Goal: Task Accomplishment & Management: Manage account settings

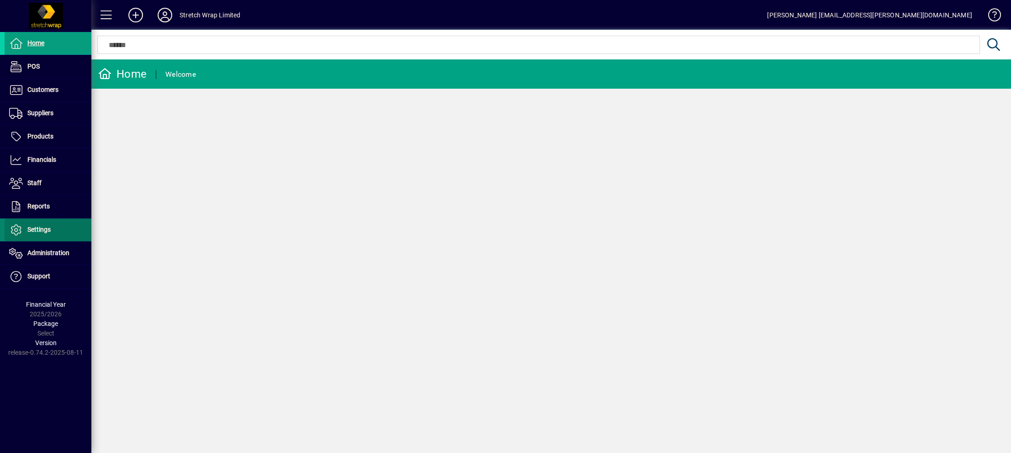
click at [37, 226] on span "Settings" at bounding box center [38, 229] width 23 height 7
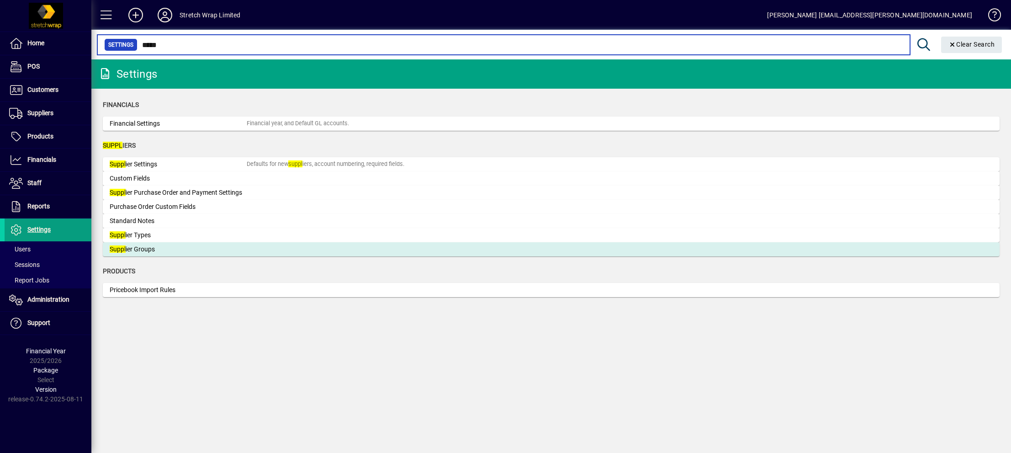
type input "*****"
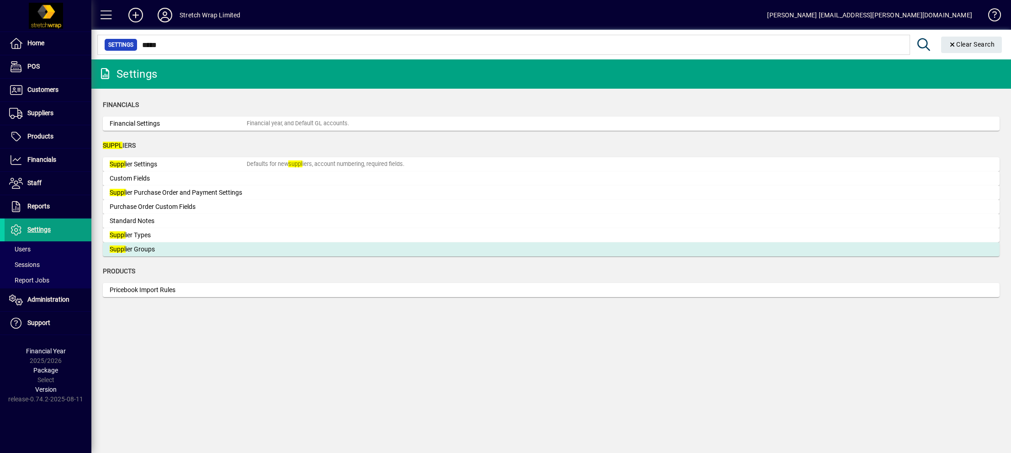
click at [131, 246] on div "Suppl ier Groups" at bounding box center [178, 249] width 137 height 10
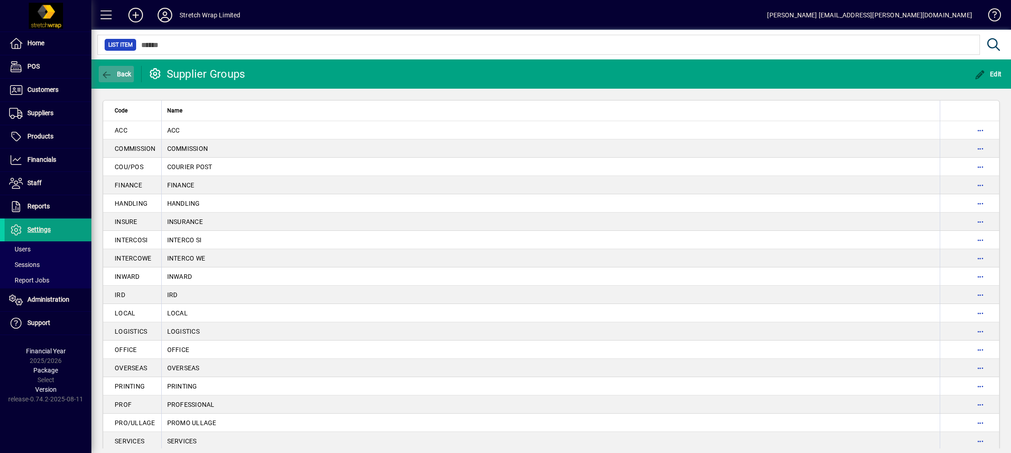
click at [119, 70] on span "Back" at bounding box center [116, 73] width 31 height 7
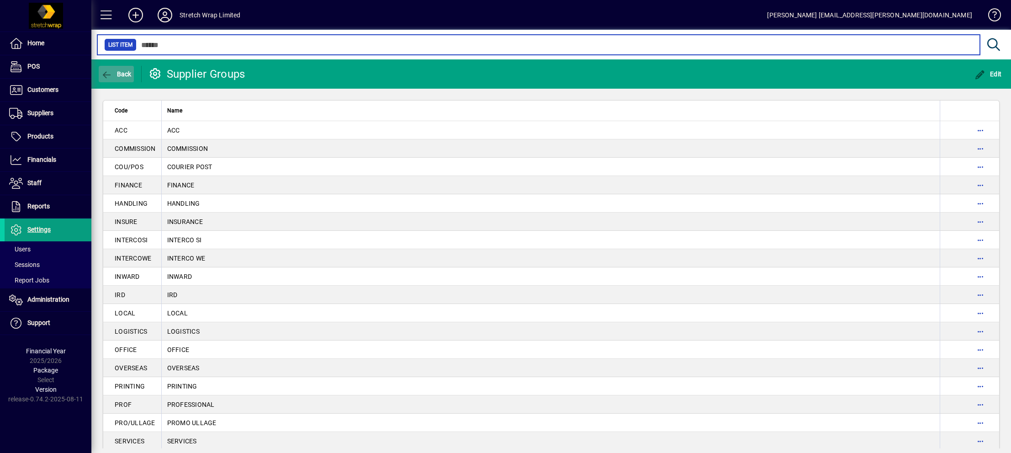
type input "*****"
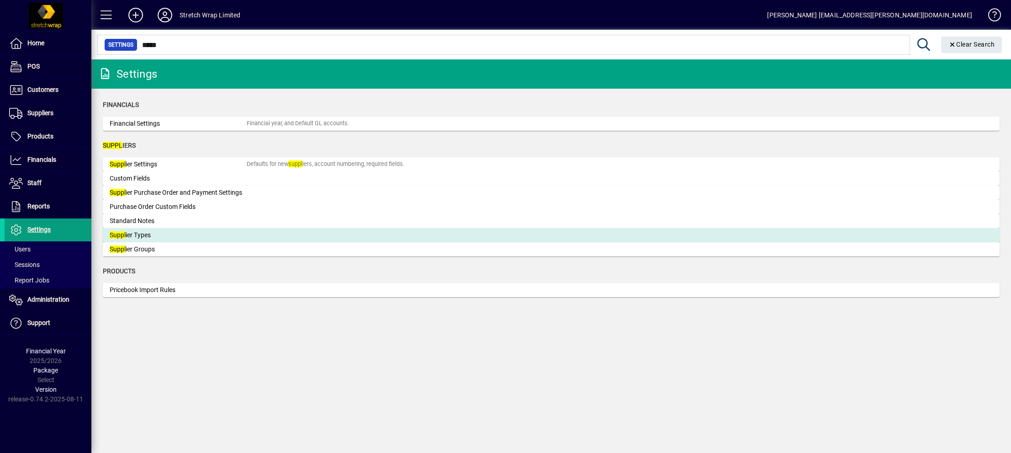
click at [132, 232] on div "Suppl ier Types" at bounding box center [178, 235] width 137 height 10
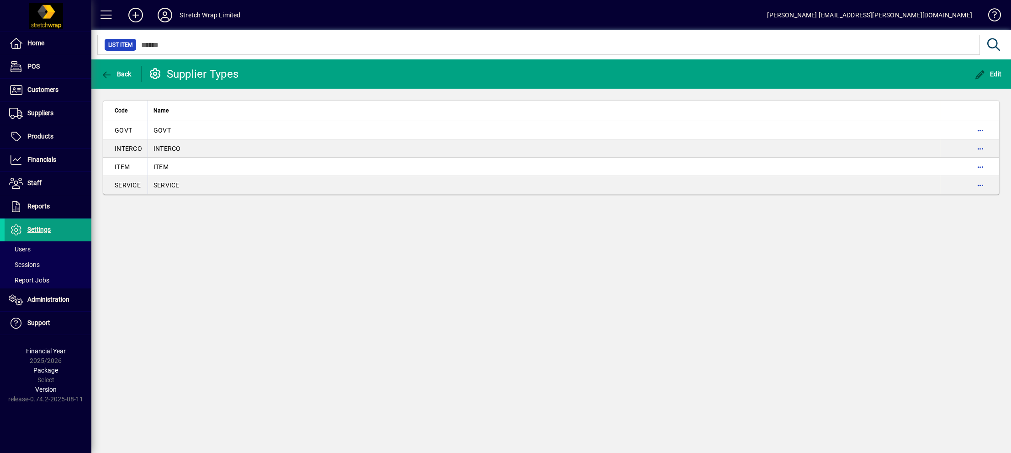
click at [979, 129] on span "button" at bounding box center [980, 130] width 22 height 22
click at [918, 146] on span "Delete" at bounding box center [941, 149] width 77 height 11
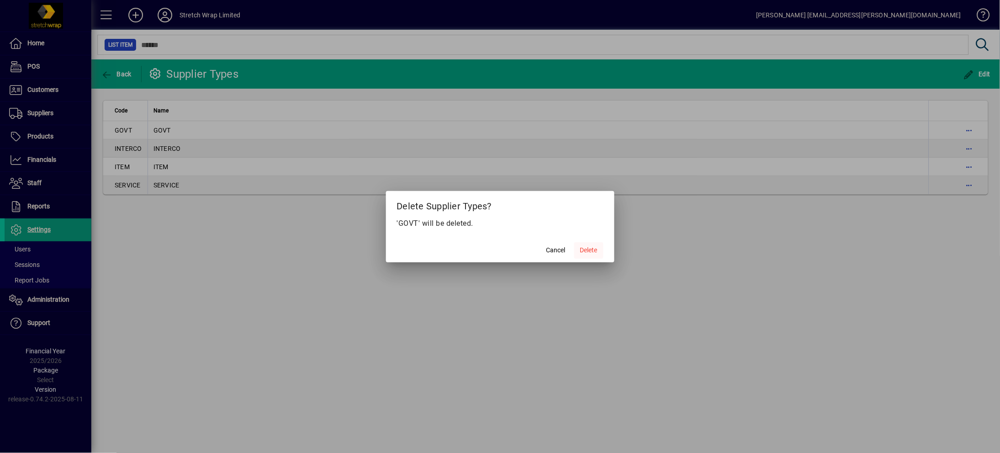
click at [584, 250] on span "Delete" at bounding box center [588, 250] width 17 height 10
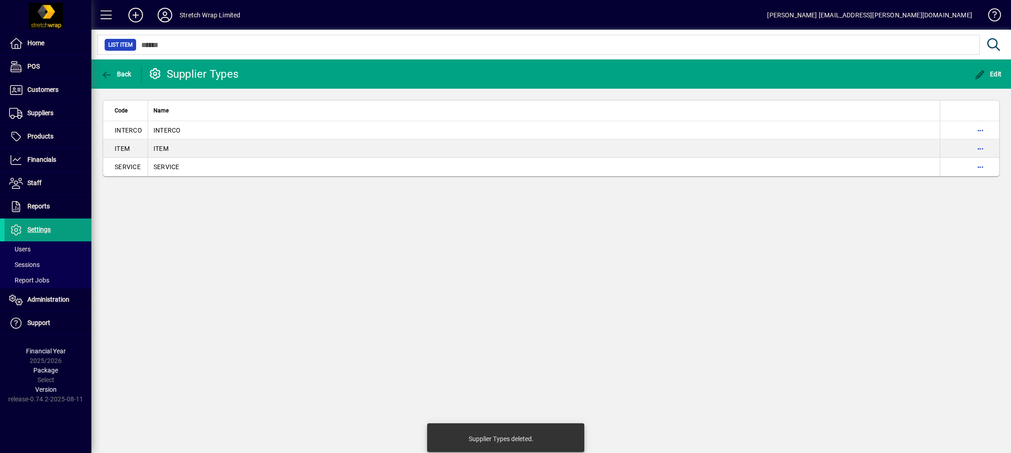
click at [979, 129] on span "button" at bounding box center [980, 130] width 22 height 22
click at [919, 148] on span "Delete" at bounding box center [941, 149] width 77 height 11
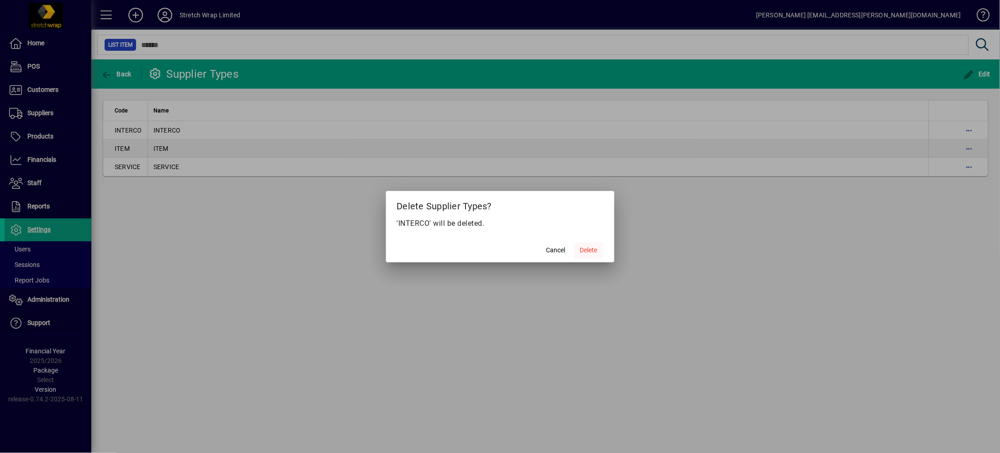
click at [588, 250] on span "Delete" at bounding box center [588, 250] width 17 height 10
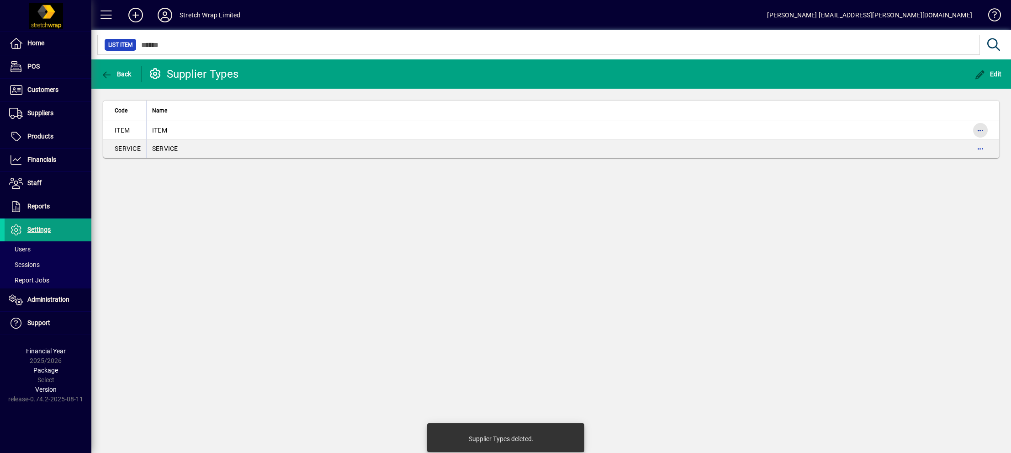
click at [979, 126] on span "button" at bounding box center [980, 130] width 22 height 22
click at [923, 148] on span "Delete" at bounding box center [941, 149] width 77 height 11
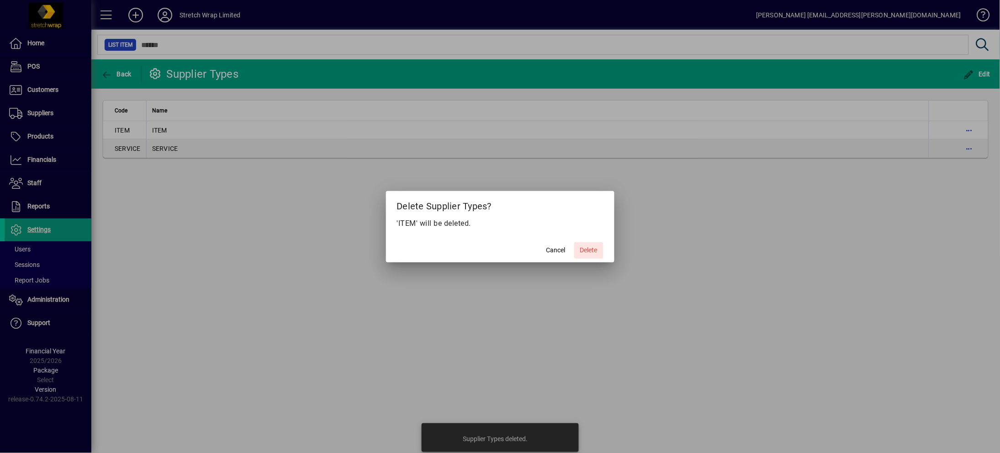
click at [592, 252] on span "Delete" at bounding box center [588, 250] width 17 height 10
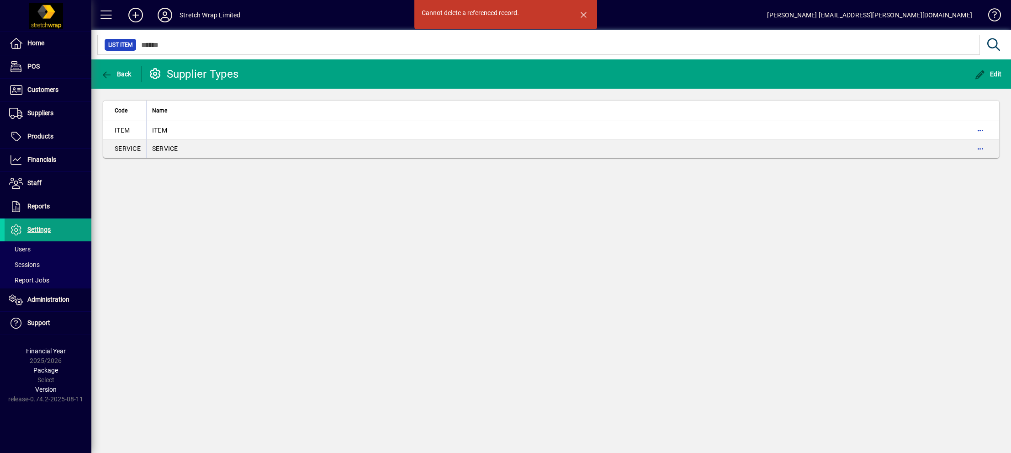
click at [415, 148] on td "SERVICE" at bounding box center [542, 148] width 793 height 18
click at [582, 15] on span "button" at bounding box center [584, 15] width 22 height 22
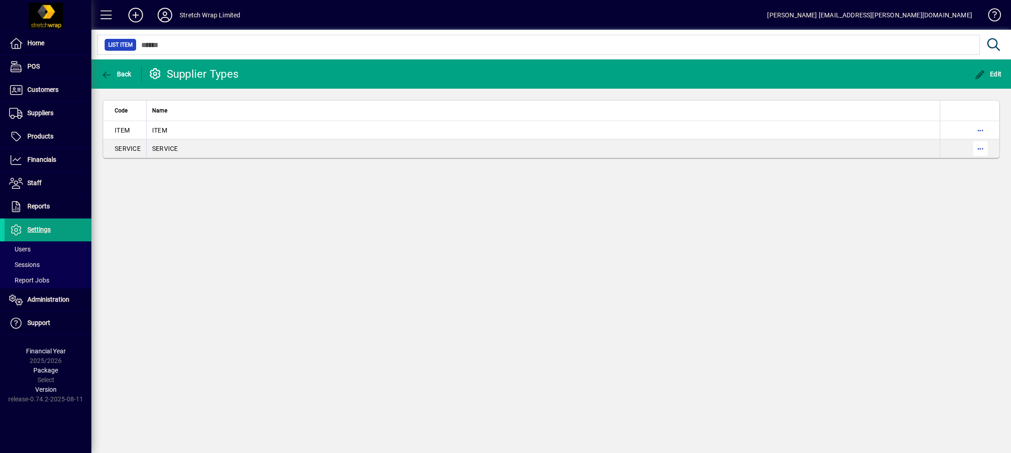
click at [983, 148] on span "button" at bounding box center [980, 148] width 22 height 22
click at [927, 165] on span "Delete" at bounding box center [941, 167] width 77 height 11
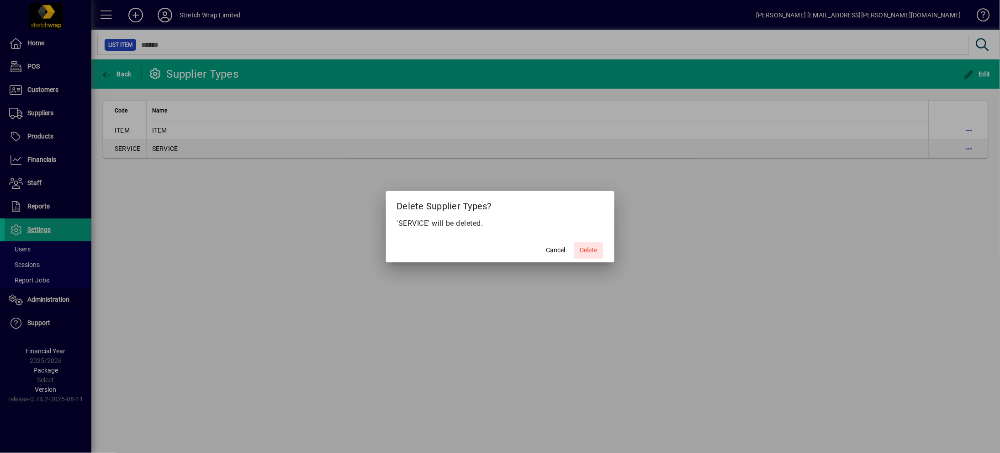
click at [592, 252] on span "Delete" at bounding box center [588, 250] width 17 height 10
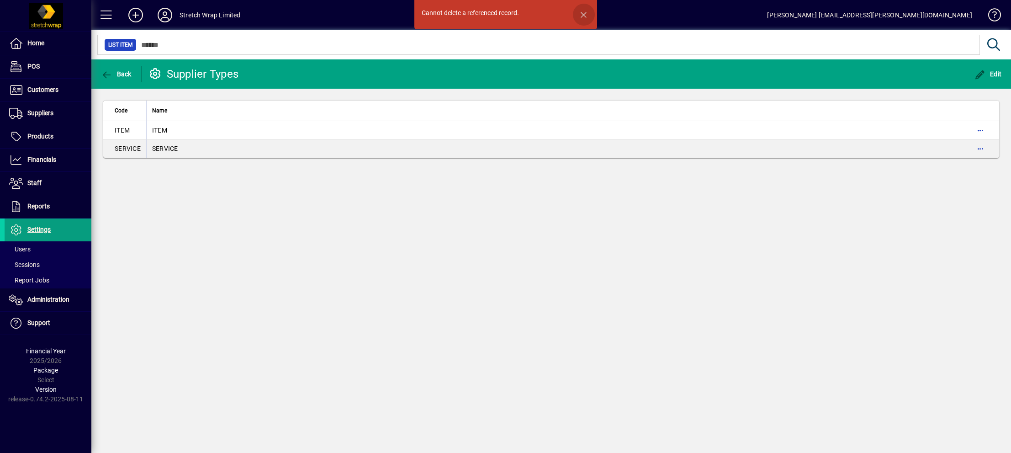
click at [587, 9] on span "button" at bounding box center [584, 15] width 22 height 22
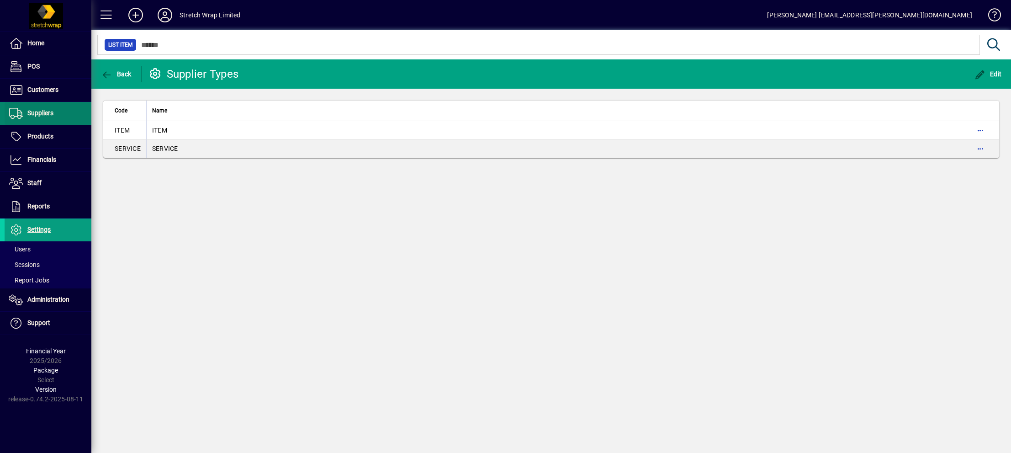
click at [44, 115] on span "Suppliers" at bounding box center [40, 112] width 26 height 7
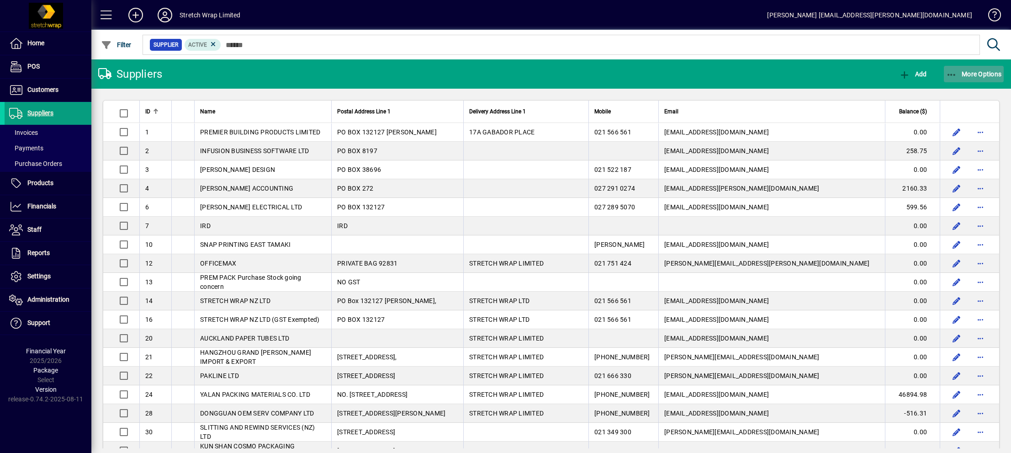
click at [962, 72] on span "More Options" at bounding box center [974, 73] width 56 height 7
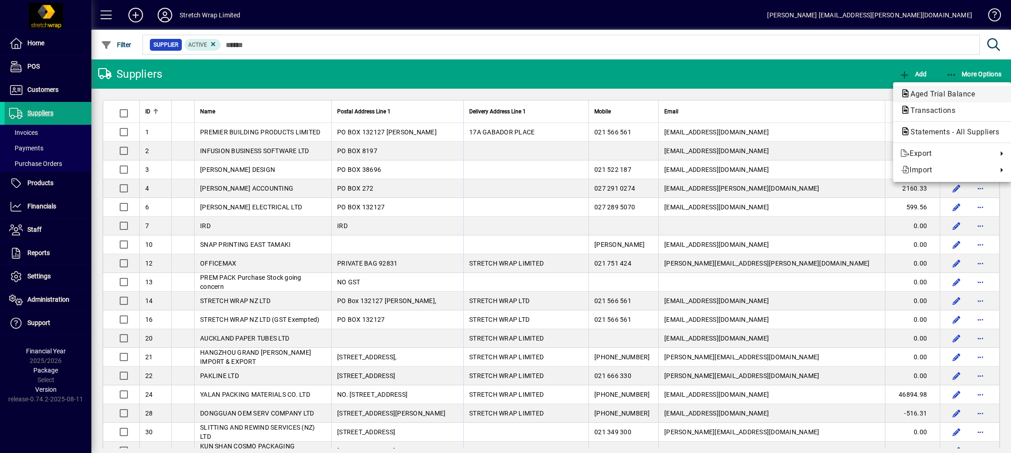
click at [918, 92] on span "Aged Trial Balance" at bounding box center [939, 94] width 79 height 9
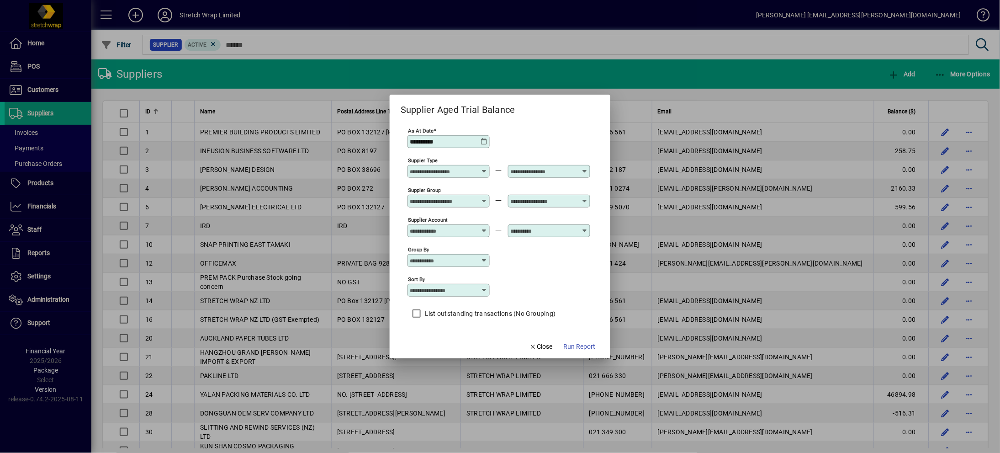
click at [481, 168] on icon at bounding box center [484, 168] width 7 height 0
click at [536, 253] on div "Group by" at bounding box center [498, 260] width 183 height 30
click at [537, 349] on icon "button" at bounding box center [533, 346] width 8 height 6
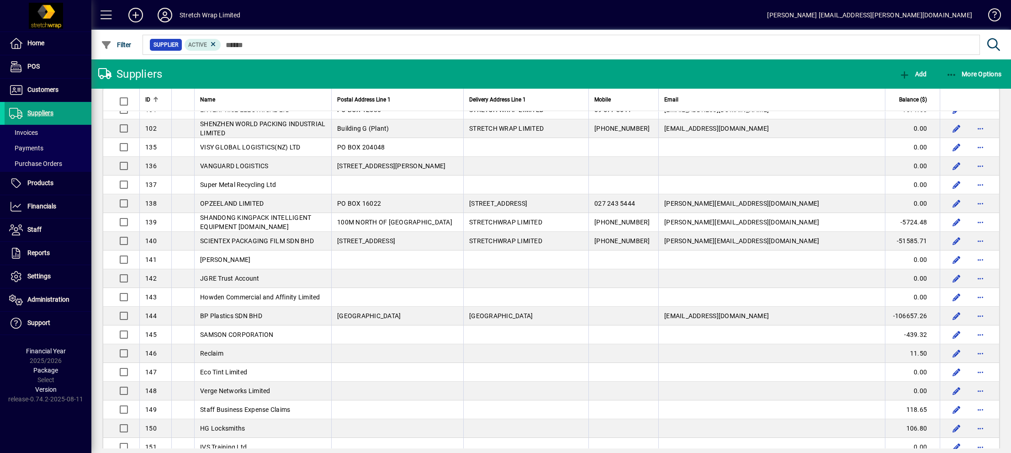
scroll to position [1180, 0]
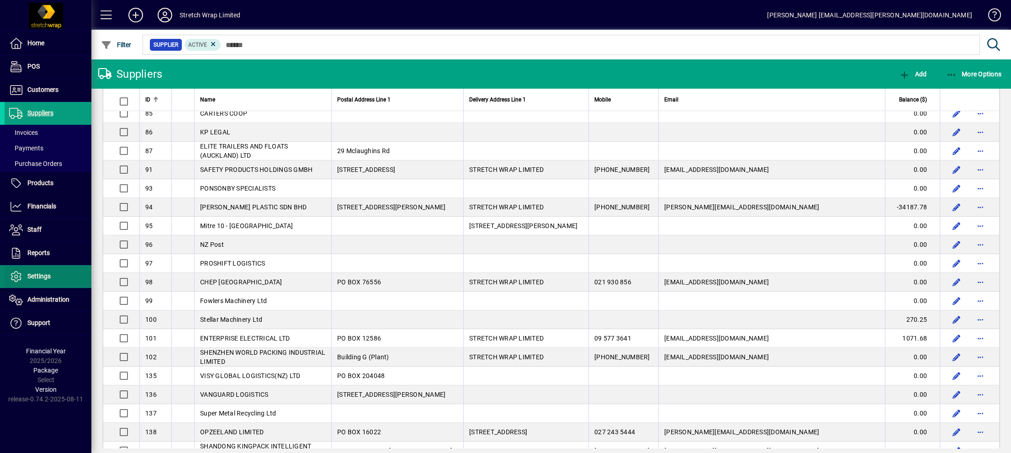
click at [58, 280] on span at bounding box center [48, 276] width 87 height 22
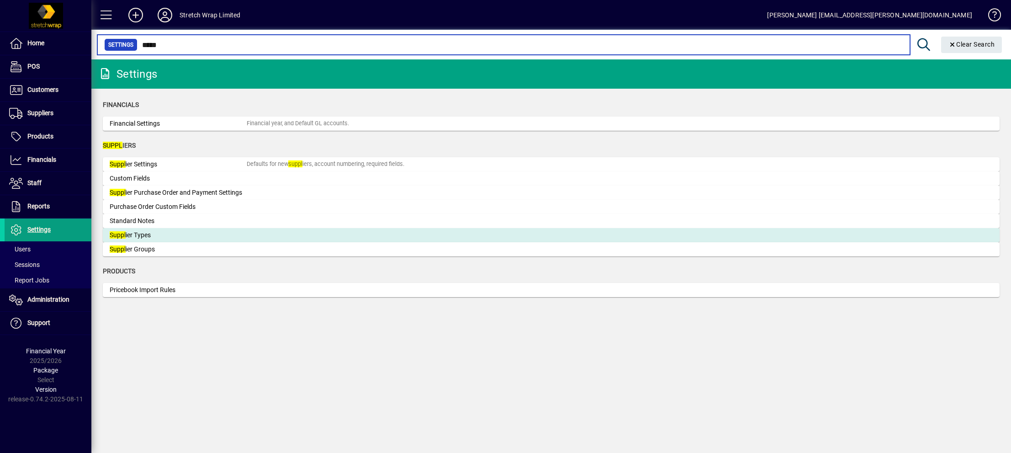
type input "*****"
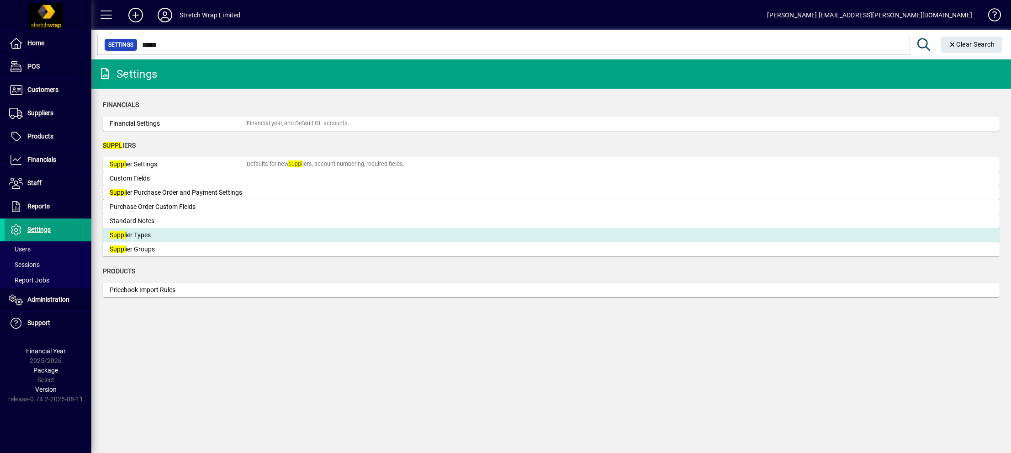
click at [157, 233] on div "Suppl ier Types" at bounding box center [178, 235] width 137 height 10
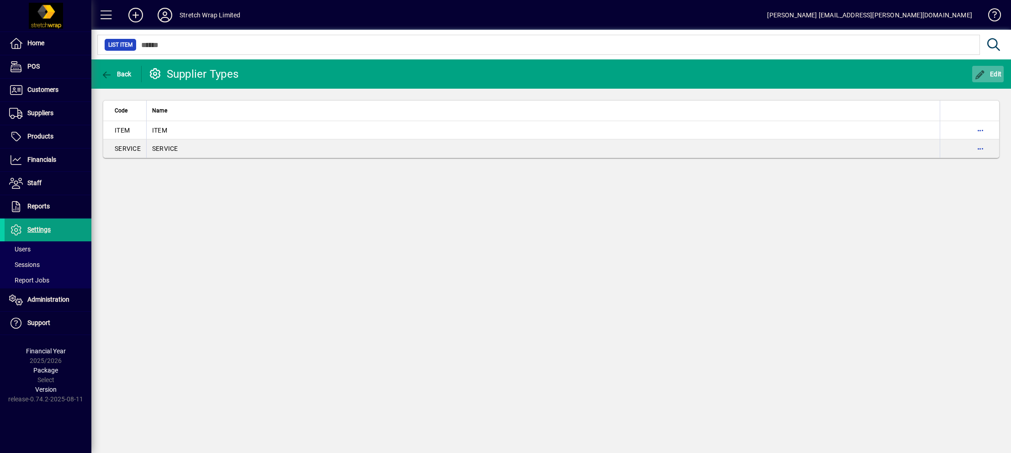
click at [988, 69] on span "button" at bounding box center [988, 74] width 32 height 22
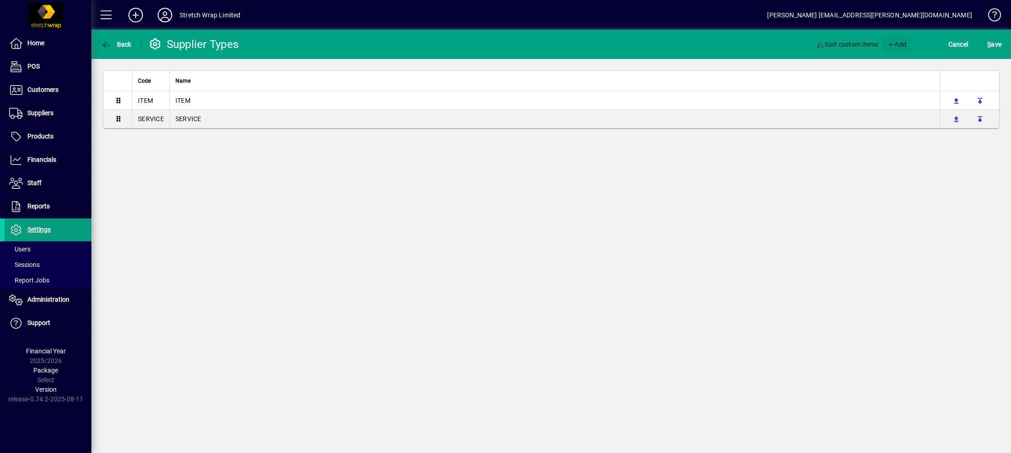
click at [896, 38] on span "Add" at bounding box center [896, 44] width 20 height 15
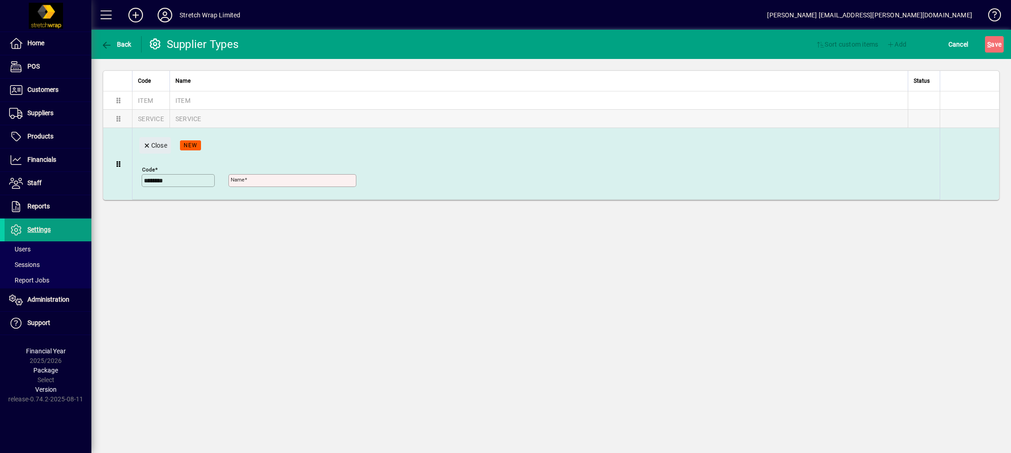
type input "********"
click at [251, 180] on input "Name" at bounding box center [293, 180] width 125 height 7
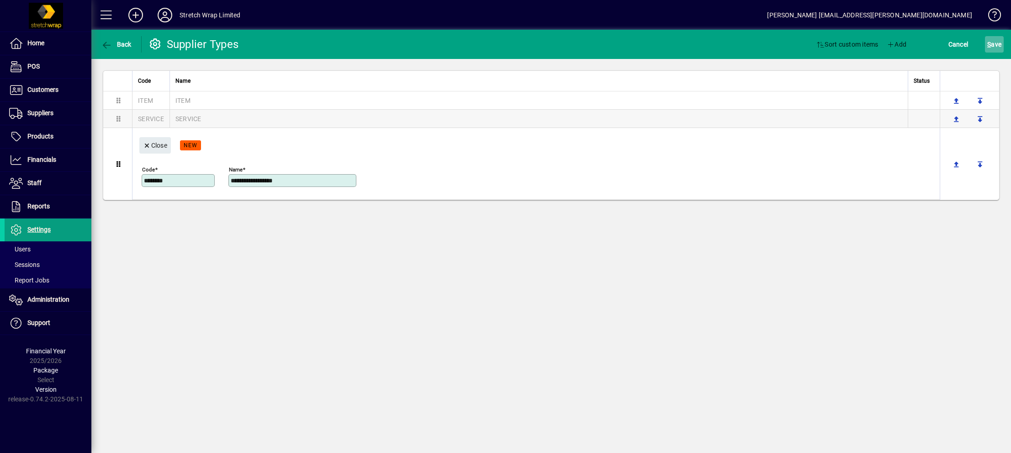
type input "**********"
click at [989, 45] on span "S" at bounding box center [989, 44] width 4 height 7
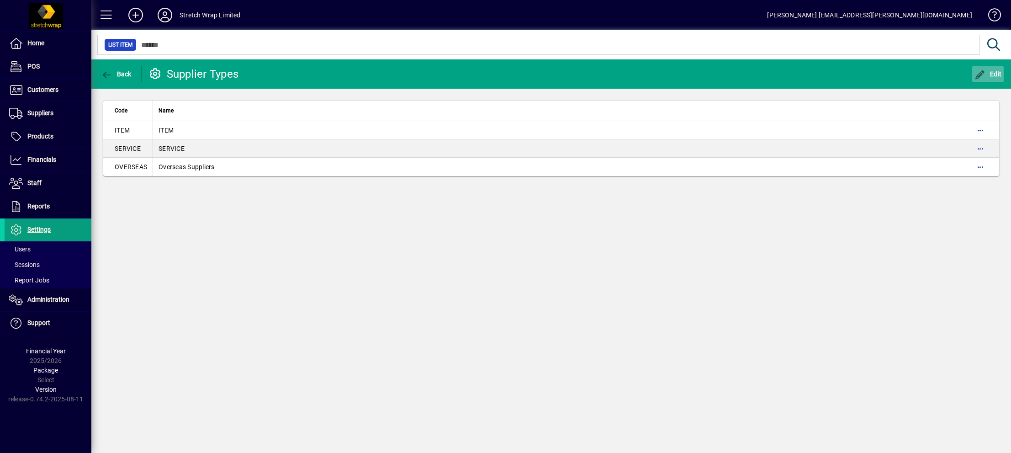
click at [990, 74] on span "Edit" at bounding box center [987, 73] width 27 height 7
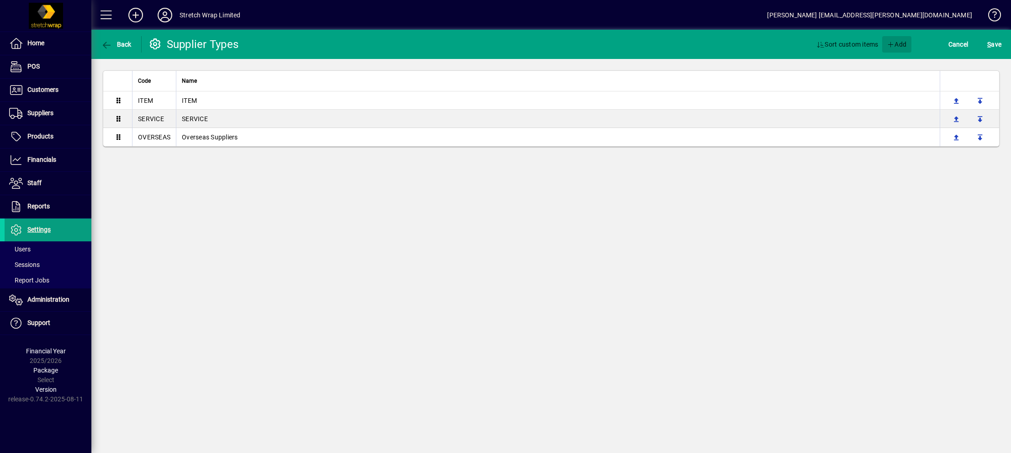
click at [893, 42] on span "Add" at bounding box center [896, 44] width 20 height 15
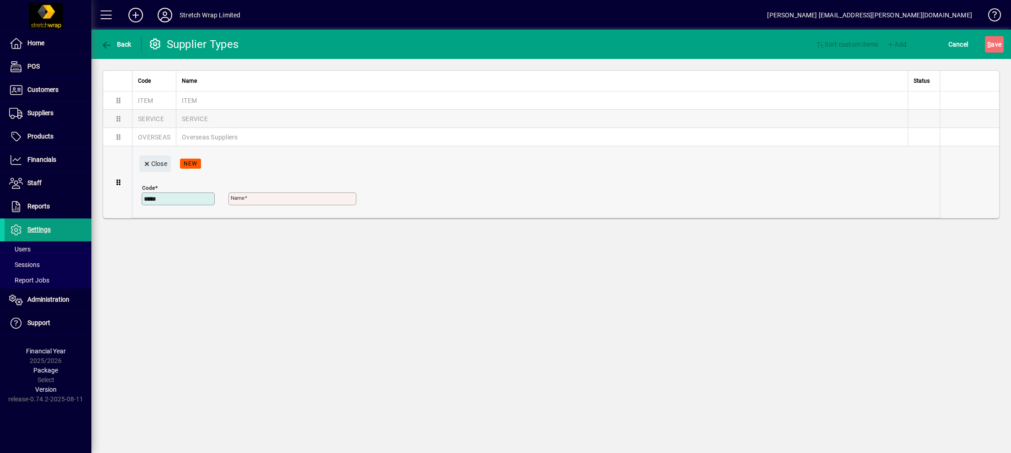
type input "*****"
click at [243, 197] on mat-label "Name" at bounding box center [238, 198] width 14 height 6
click at [243, 197] on input "Name" at bounding box center [293, 198] width 125 height 7
type input "**********"
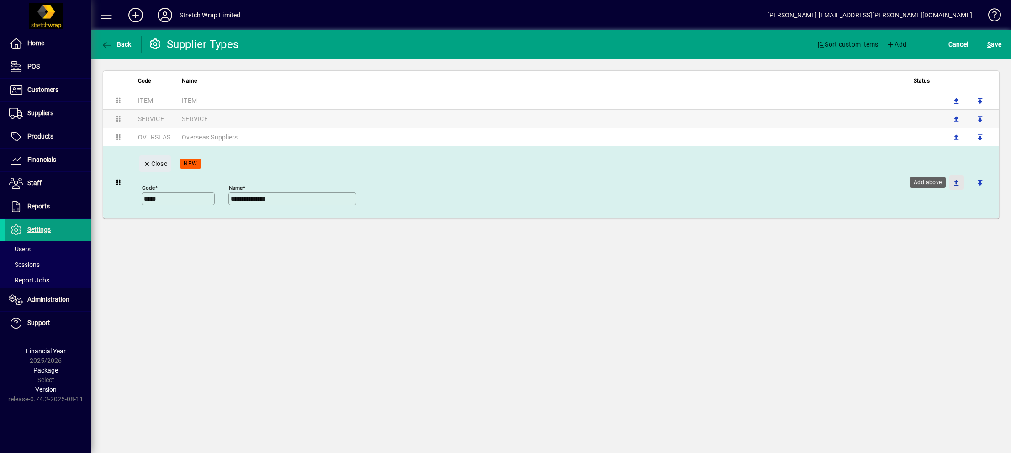
click at [953, 180] on span "button" at bounding box center [956, 182] width 22 height 22
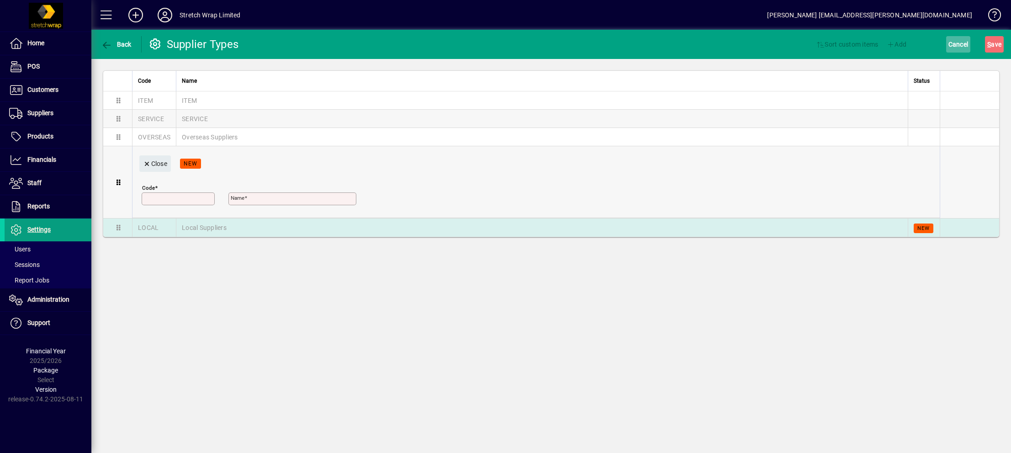
click at [956, 40] on span "Cancel" at bounding box center [958, 44] width 20 height 15
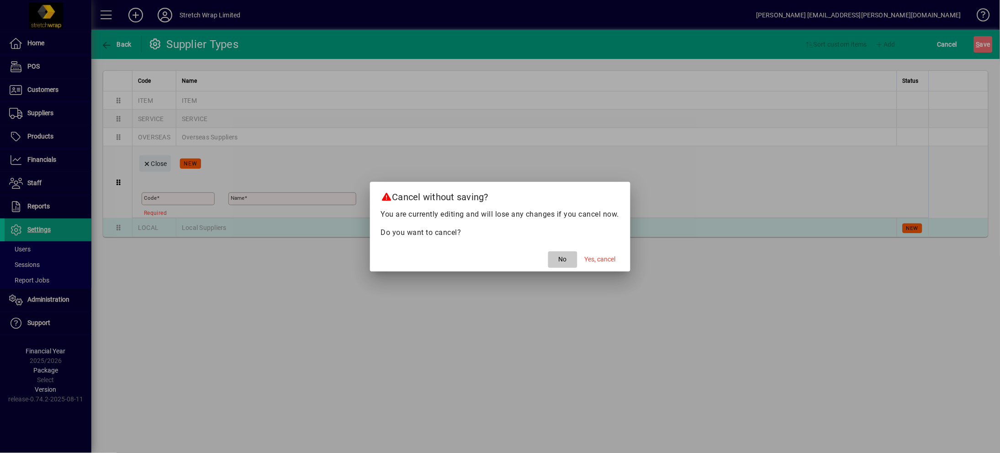
click at [560, 259] on span "No" at bounding box center [563, 259] width 8 height 10
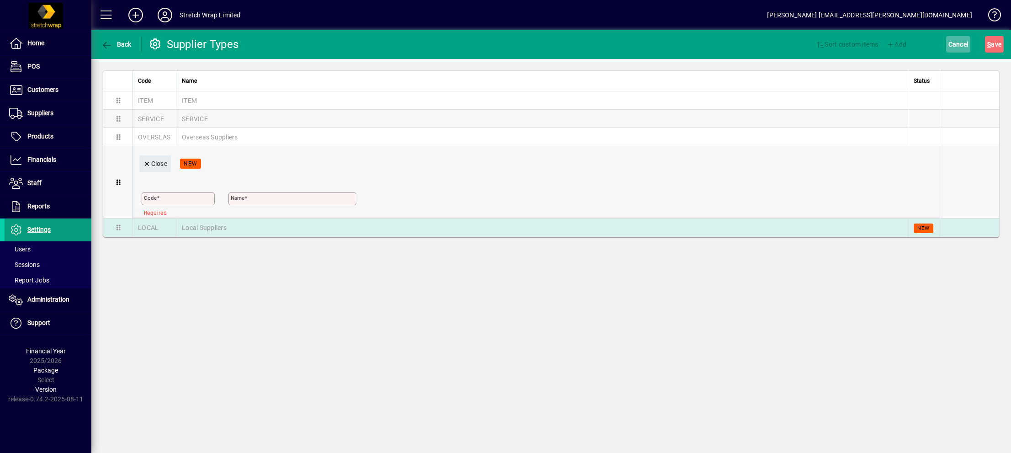
click at [952, 40] on span "Cancel" at bounding box center [958, 44] width 20 height 15
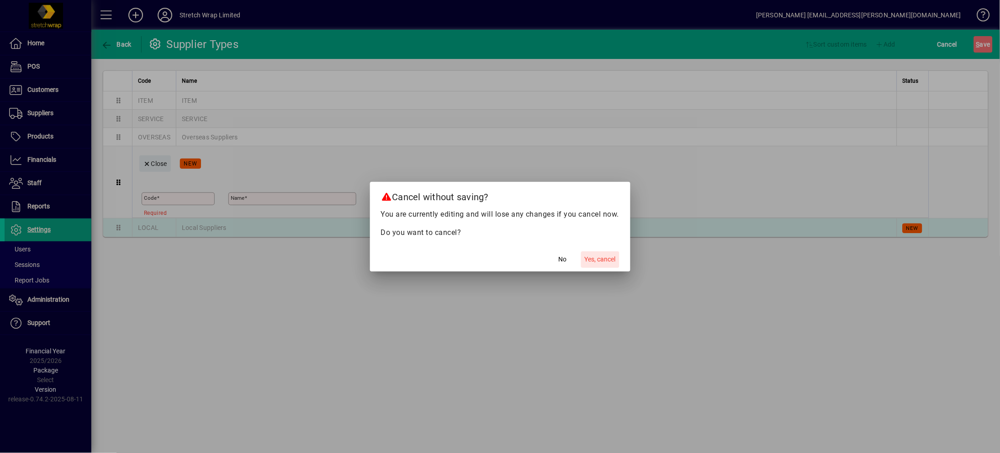
click at [598, 258] on span "Yes, cancel" at bounding box center [600, 259] width 31 height 10
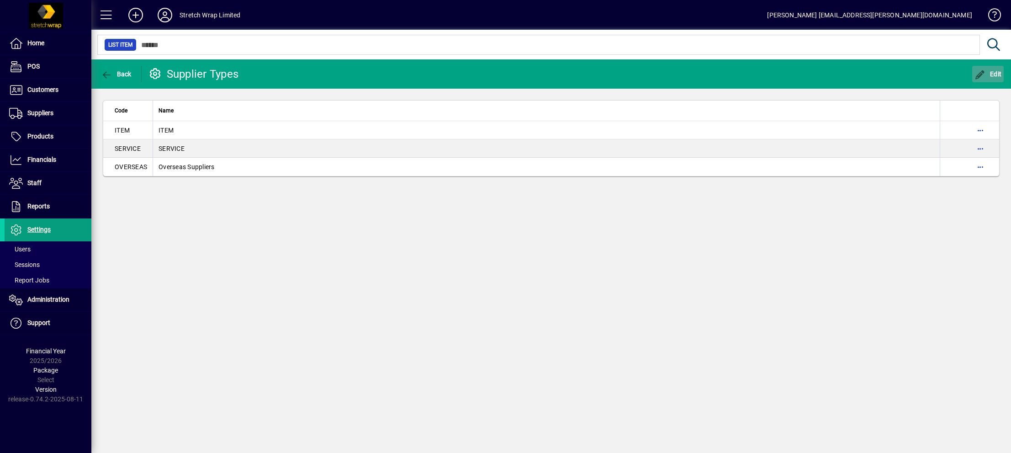
click at [981, 72] on icon "button" at bounding box center [979, 74] width 11 height 9
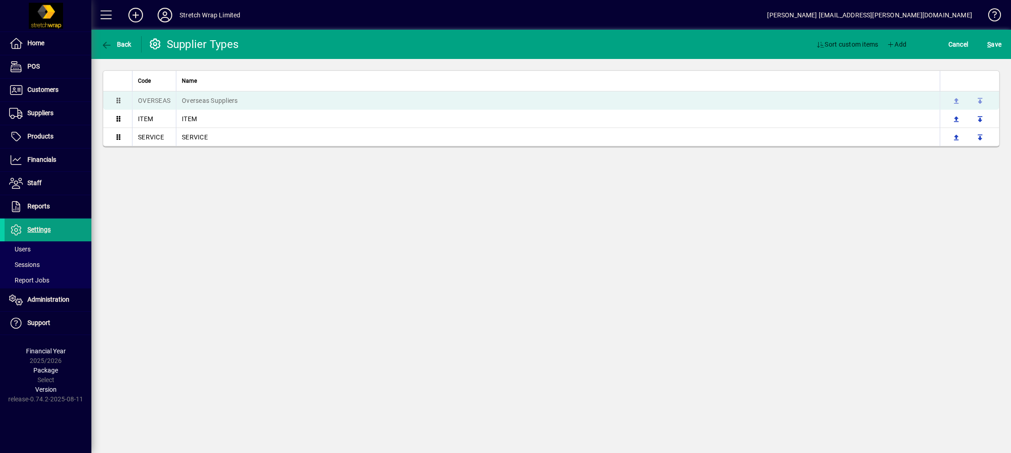
drag, startPoint x: 112, startPoint y: 135, endPoint x: 112, endPoint y: 100, distance: 34.7
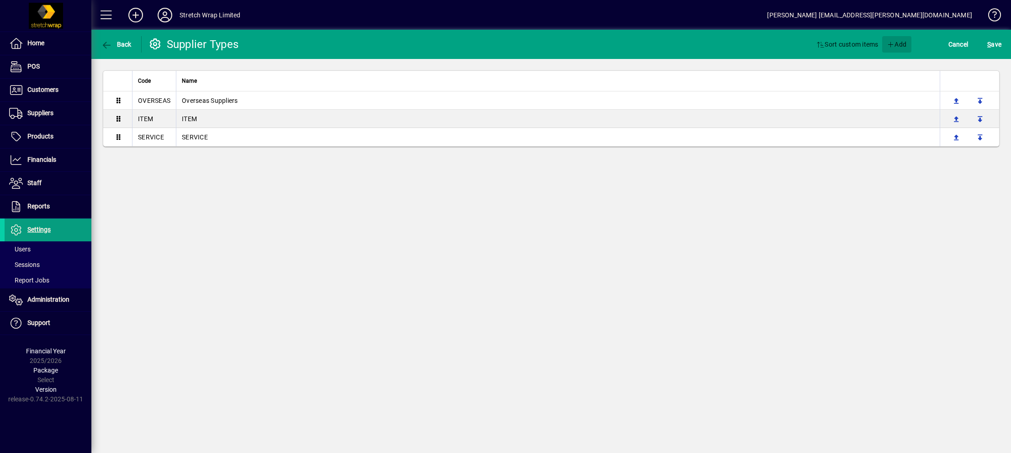
click at [890, 39] on span "Add" at bounding box center [896, 44] width 20 height 15
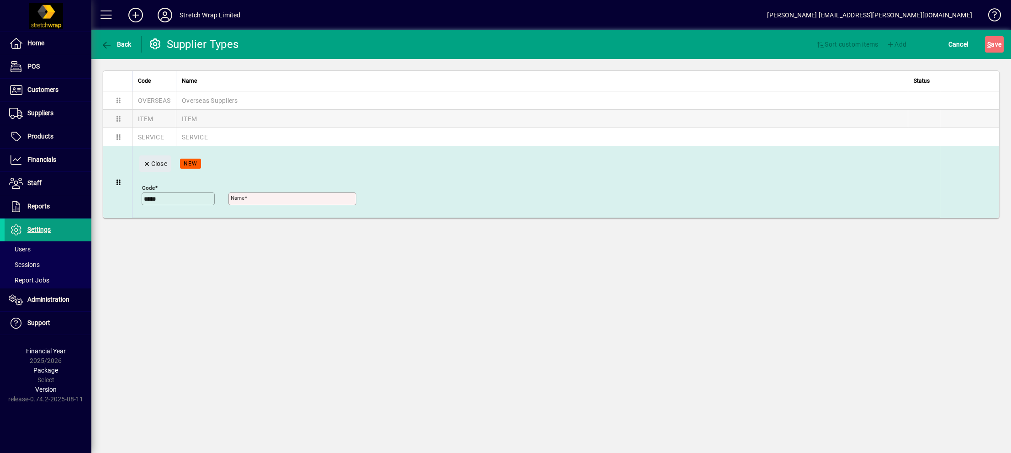
type input "*****"
click at [261, 198] on input "Name" at bounding box center [293, 198] width 125 height 7
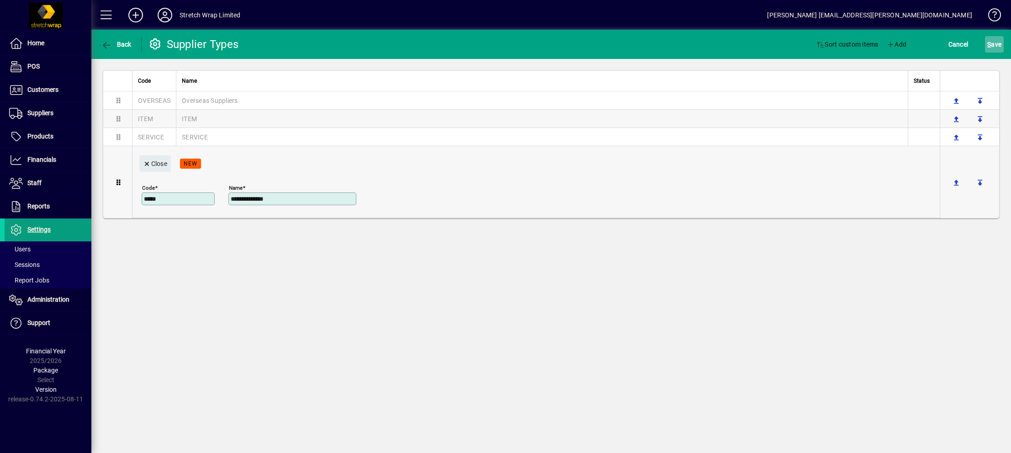
type input "**********"
click at [995, 43] on span "S ave" at bounding box center [994, 44] width 14 height 15
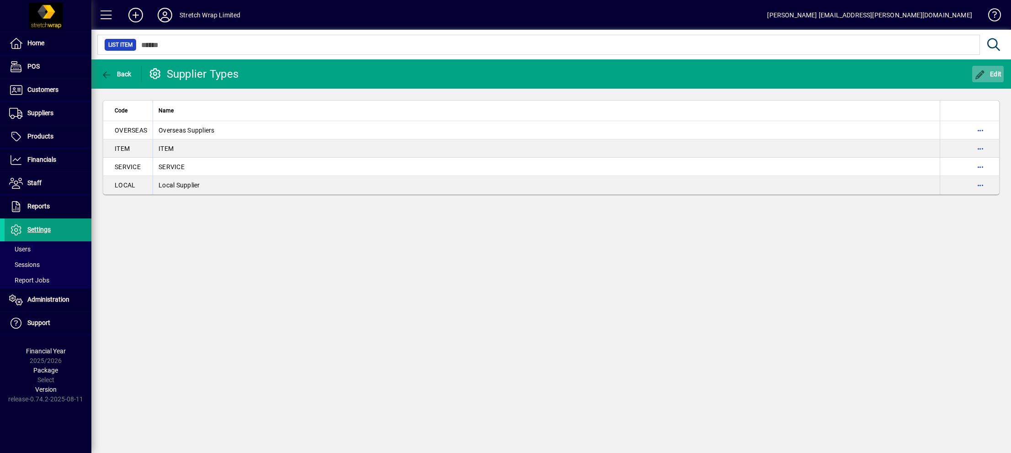
click at [995, 77] on span "Edit" at bounding box center [987, 73] width 27 height 7
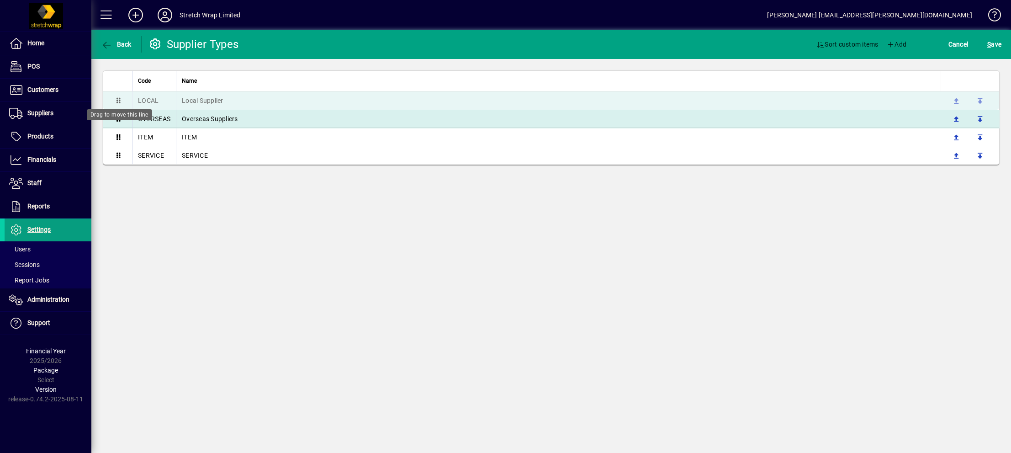
drag, startPoint x: 118, startPoint y: 156, endPoint x: 122, endPoint y: 102, distance: 53.6
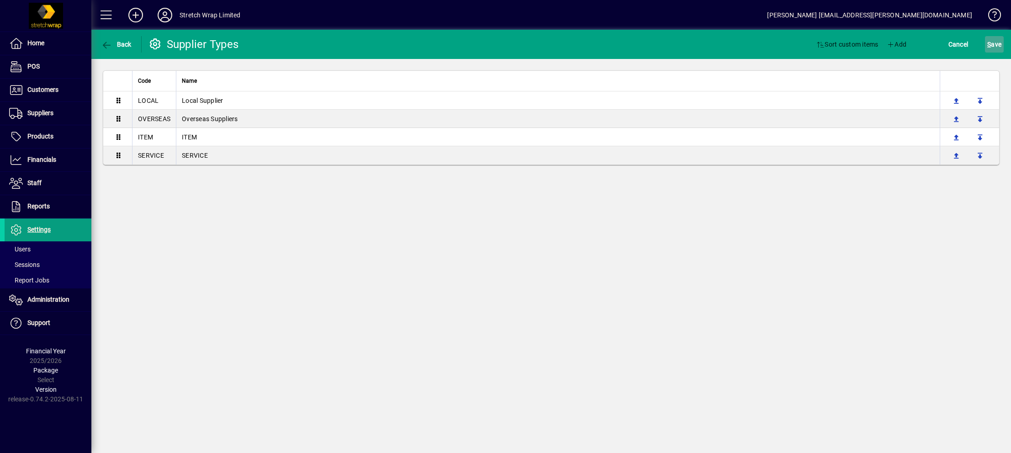
click at [988, 41] on span "S" at bounding box center [989, 44] width 4 height 7
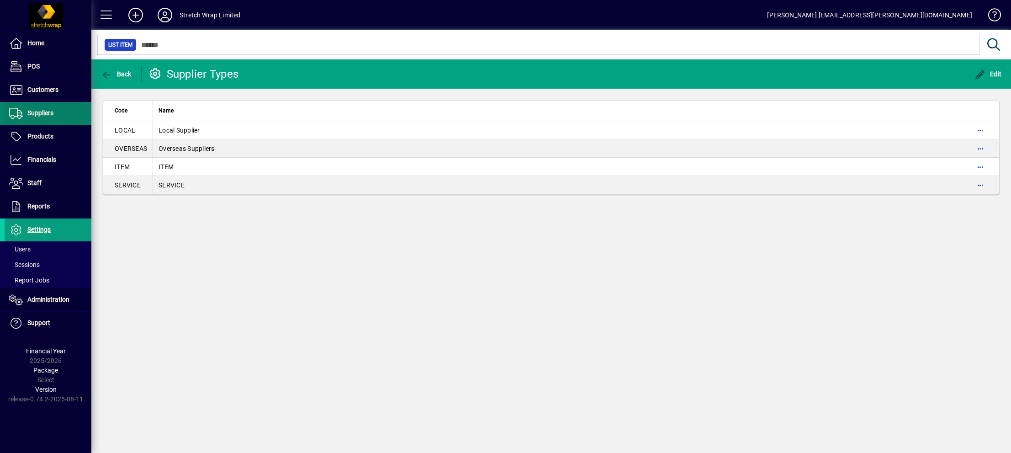
click at [39, 116] on span "Suppliers" at bounding box center [40, 112] width 26 height 7
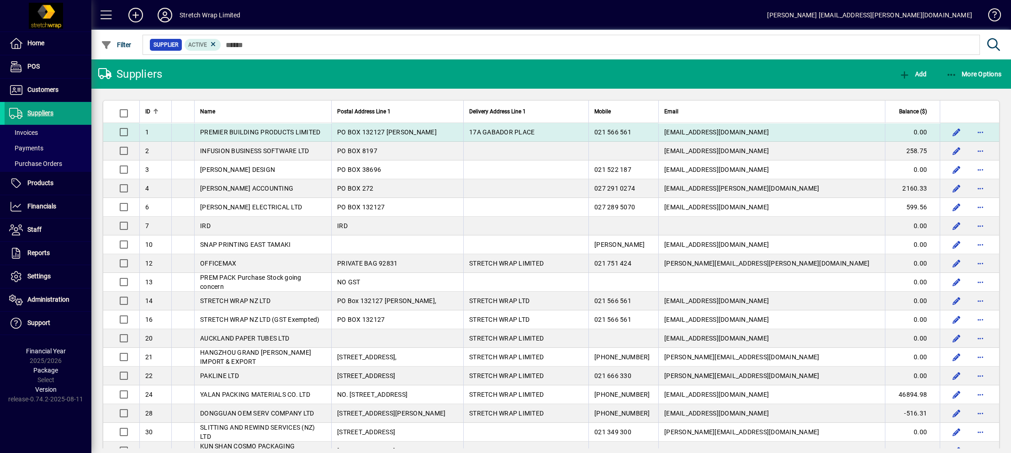
click at [327, 129] on td "PREMIER BUILDING PRODUCTS LIMITED" at bounding box center [262, 132] width 137 height 19
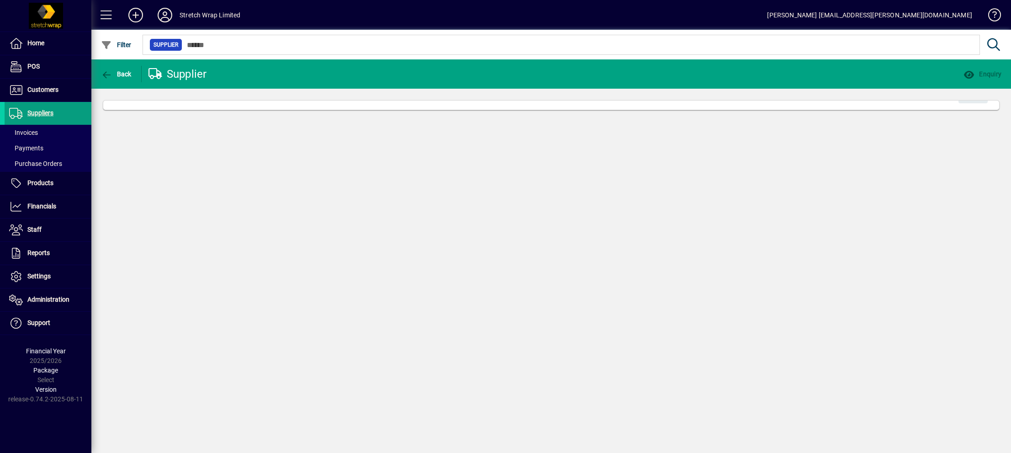
click at [327, 129] on div "Back Supplier Enquiry Edit" at bounding box center [550, 255] width 919 height 393
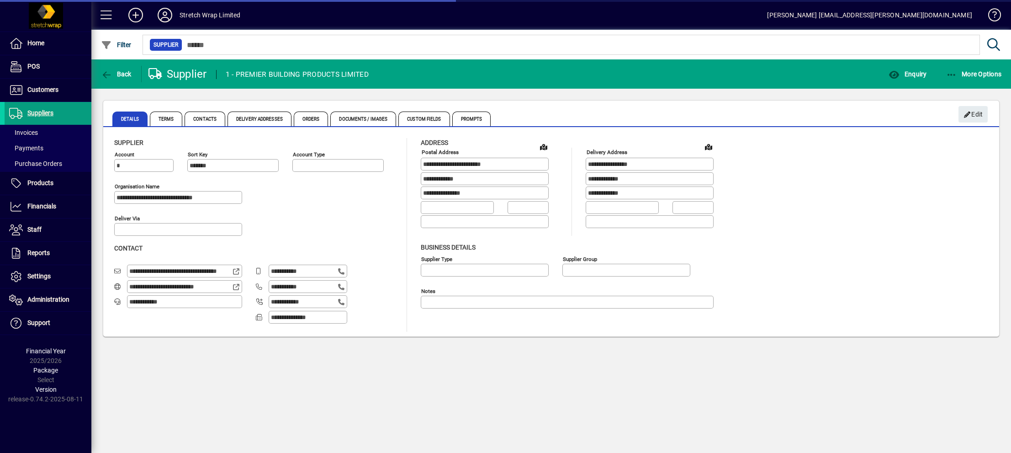
type input "**********"
type input "*****"
click at [976, 113] on span "Edit" at bounding box center [973, 114] width 20 height 15
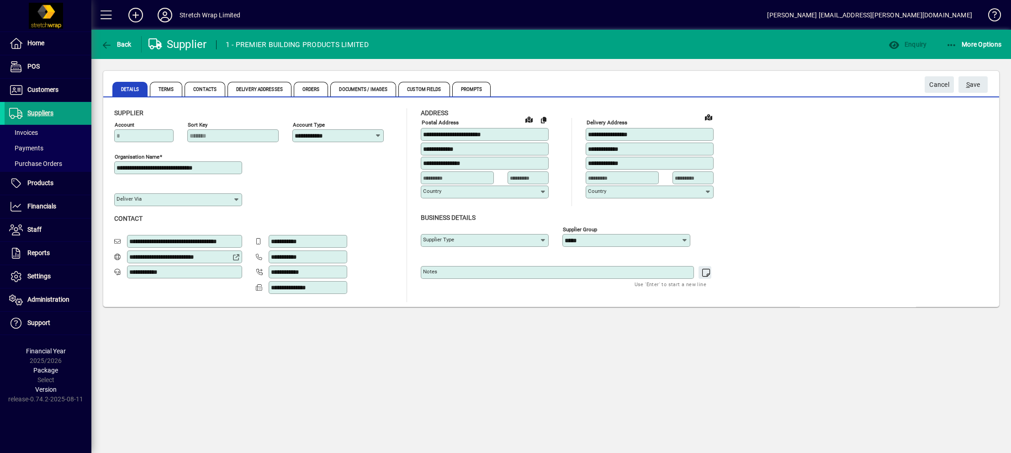
type input "**********"
click at [543, 238] on icon at bounding box center [542, 240] width 7 height 7
click at [459, 266] on div "Local Supplier" at bounding box center [449, 263] width 42 height 10
type input "**********"
click at [975, 79] on span "S ave" at bounding box center [973, 84] width 14 height 15
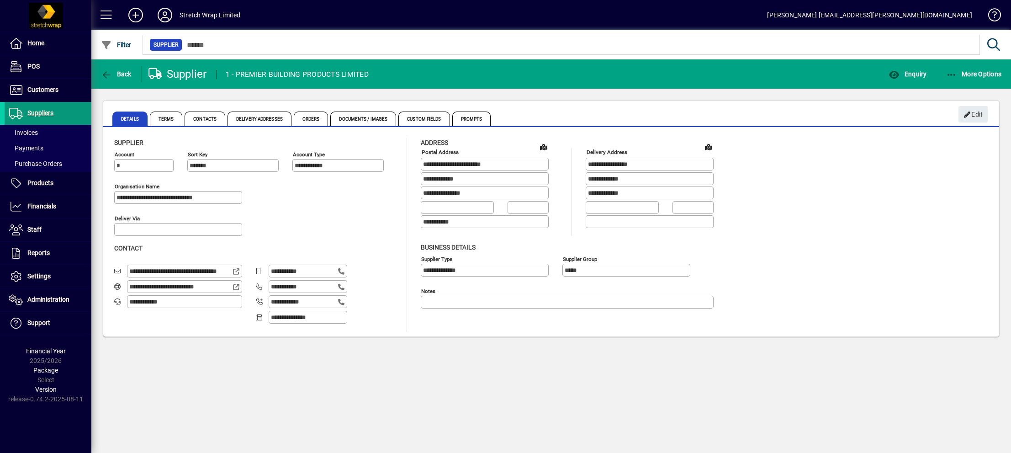
click at [47, 109] on span "Suppliers" at bounding box center [40, 112] width 26 height 7
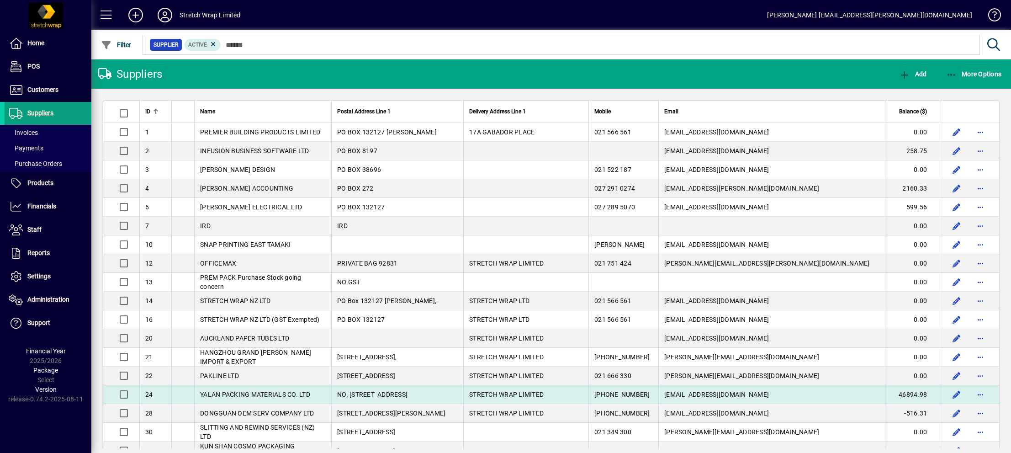
click at [218, 392] on span "YALAN PACKING MATERIALS CO. LTD" at bounding box center [255, 393] width 110 height 7
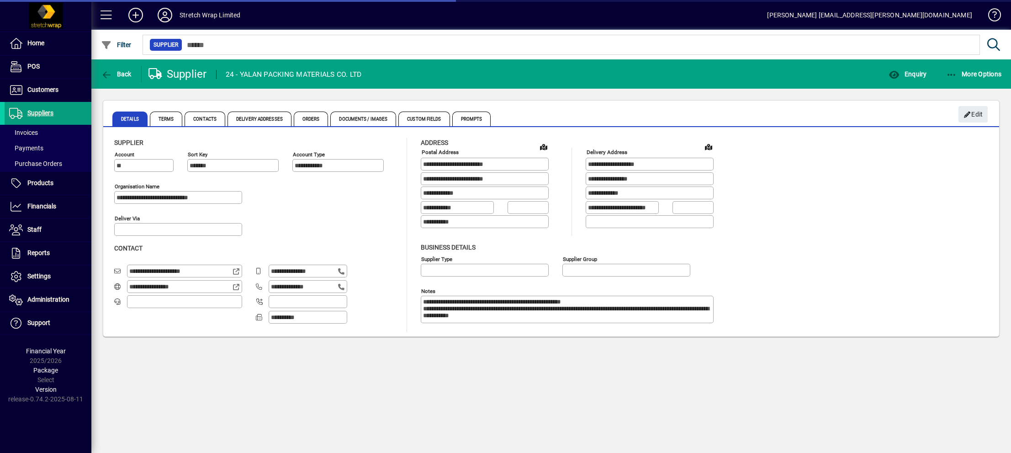
type input "********"
click at [977, 114] on span "Edit" at bounding box center [973, 114] width 20 height 15
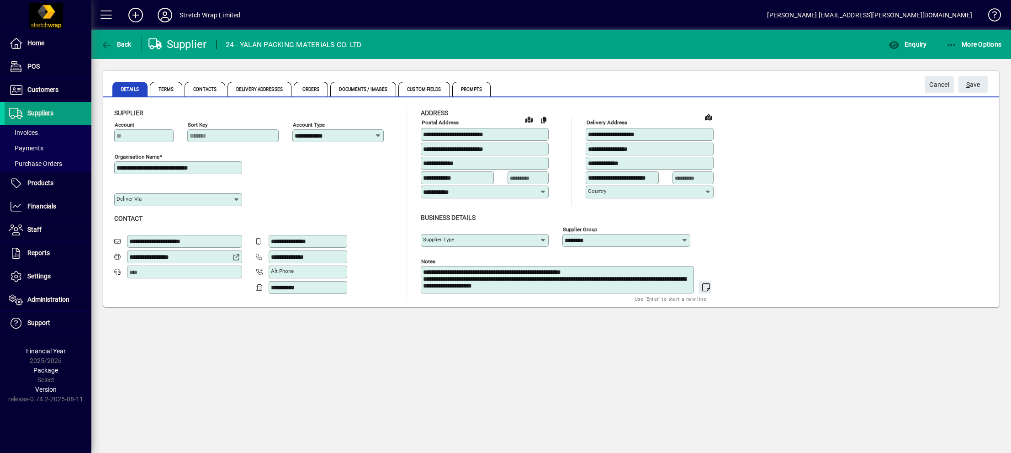
click at [543, 239] on icon at bounding box center [542, 240] width 7 height 7
click at [473, 285] on div "Overseas Suppliers" at bounding box center [457, 287] width 58 height 10
type input "**********"
click at [972, 82] on span "S ave" at bounding box center [973, 84] width 14 height 15
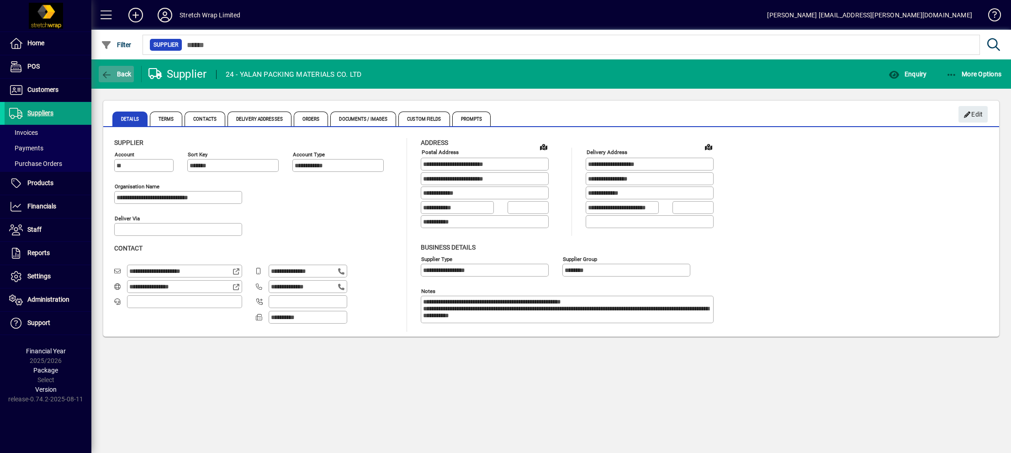
click at [115, 66] on span "button" at bounding box center [116, 74] width 35 height 22
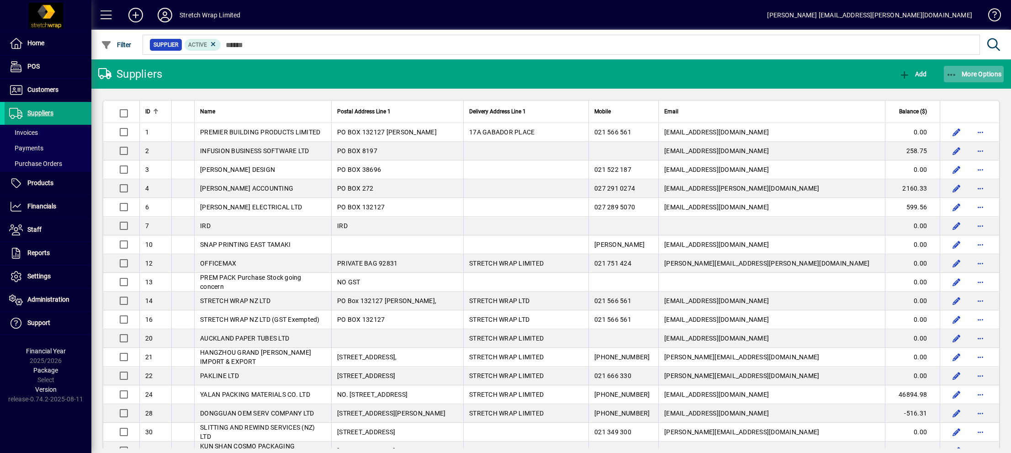
click at [957, 69] on button "More Options" at bounding box center [974, 74] width 60 height 16
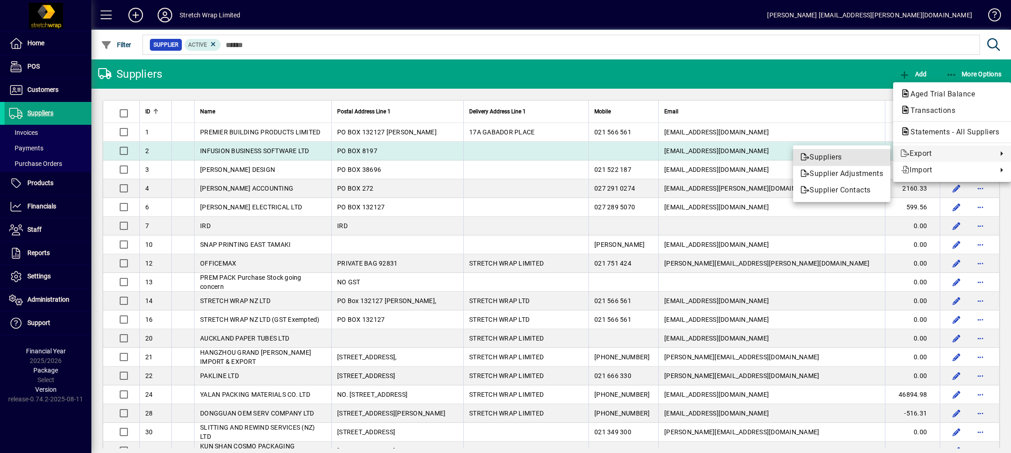
click at [826, 153] on span "Suppliers" at bounding box center [841, 157] width 83 height 11
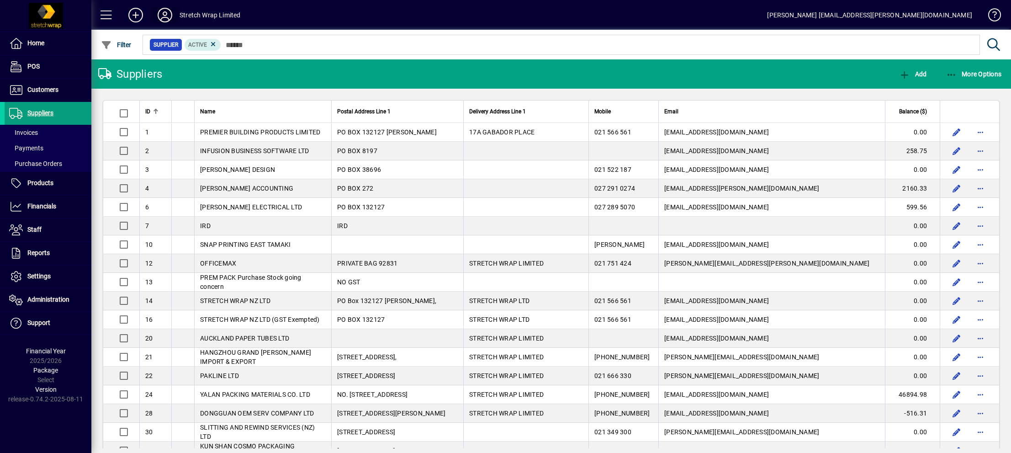
click at [165, 14] on icon at bounding box center [165, 15] width 18 height 15
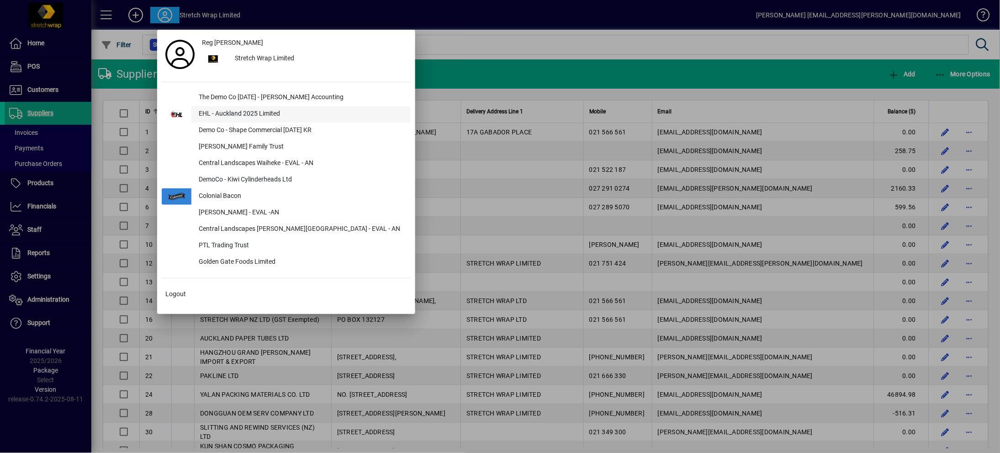
click at [231, 111] on div "EHL - Auckland 2025 Limited" at bounding box center [300, 114] width 219 height 16
